Goal: Task Accomplishment & Management: Manage account settings

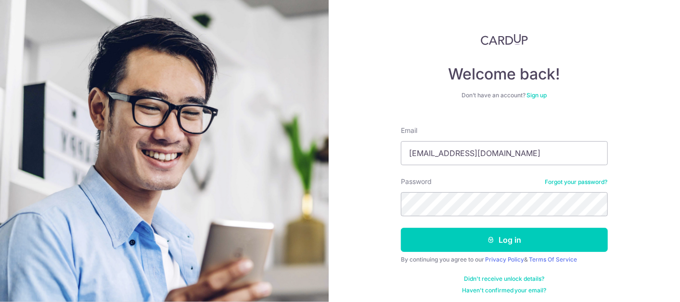
type input "[EMAIL_ADDRESS][DOMAIN_NAME]"
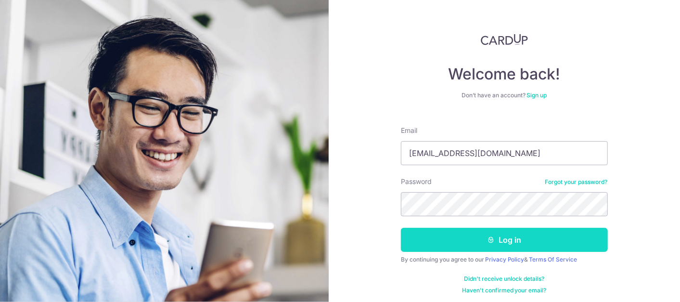
click at [555, 236] on button "Log in" at bounding box center [504, 239] width 207 height 24
